Goal: Task Accomplishment & Management: Manage account settings

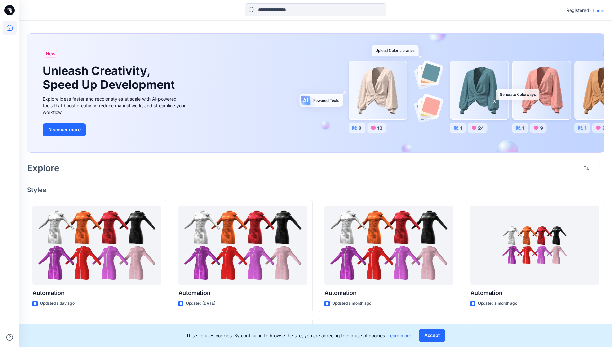
click at [597, 10] on p "Login" at bounding box center [599, 10] width 12 height 7
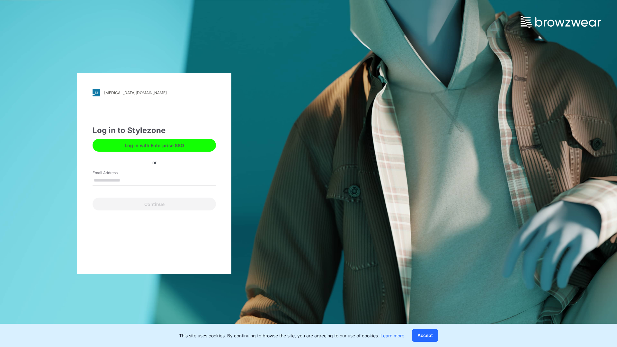
click at [127, 180] on input "Email Address" at bounding box center [154, 181] width 123 height 10
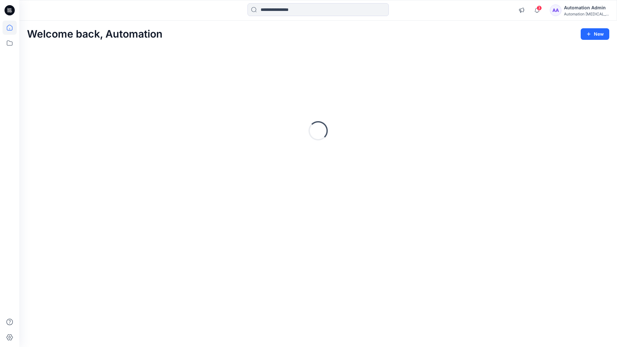
click at [12, 28] on icon at bounding box center [10, 28] width 6 height 6
click at [11, 45] on icon at bounding box center [10, 43] width 14 height 14
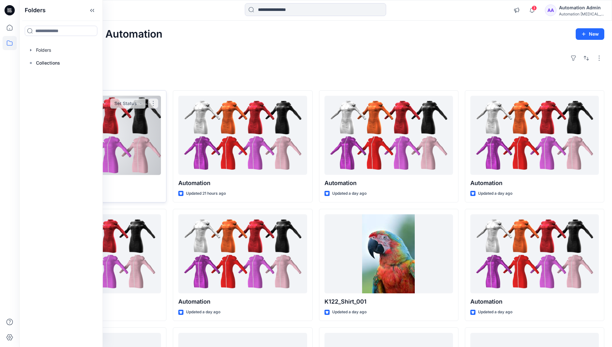
click at [145, 105] on button "Set Status" at bounding box center [127, 103] width 35 height 10
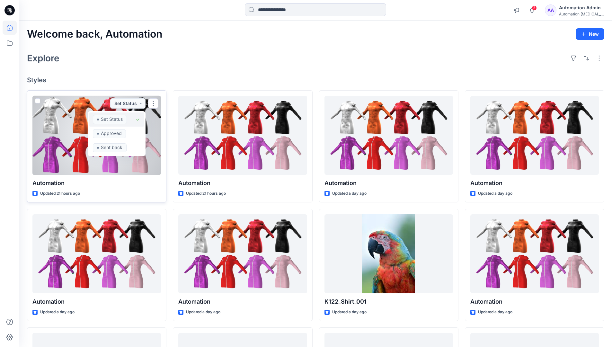
click at [126, 117] on span "Set Status" at bounding box center [110, 119] width 34 height 9
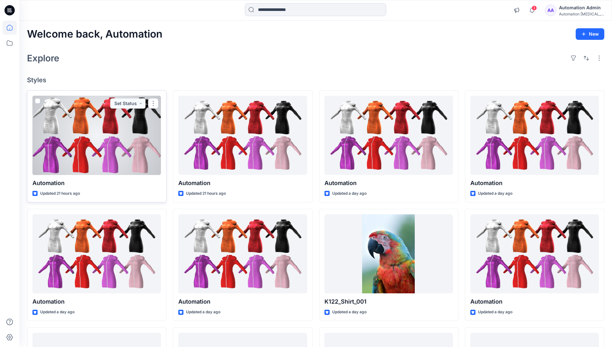
click at [578, 10] on div "Automation Admin" at bounding box center [581, 8] width 45 height 8
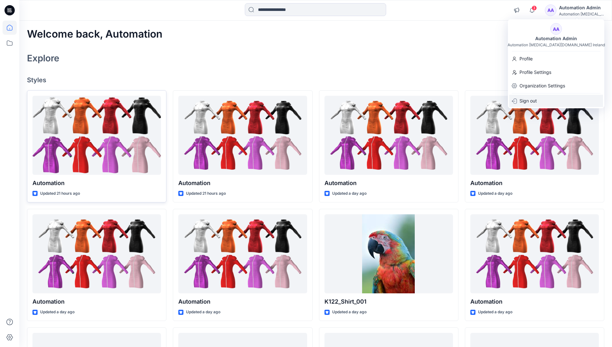
click at [533, 101] on p "Sign out" at bounding box center [527, 101] width 17 height 12
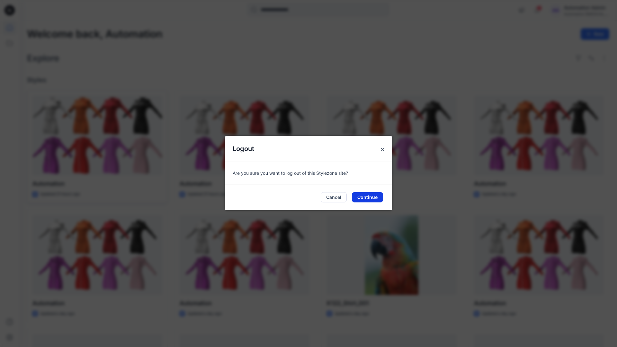
click at [371, 195] on button "Continue" at bounding box center [367, 197] width 31 height 10
